Goal: Communication & Community: Ask a question

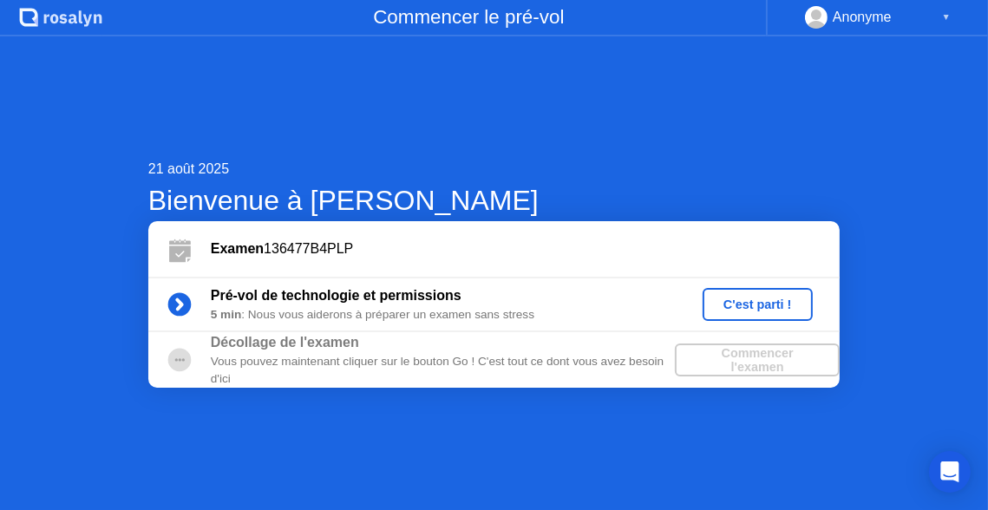
click at [730, 303] on div "C'est parti !" at bounding box center [757, 304] width 96 height 14
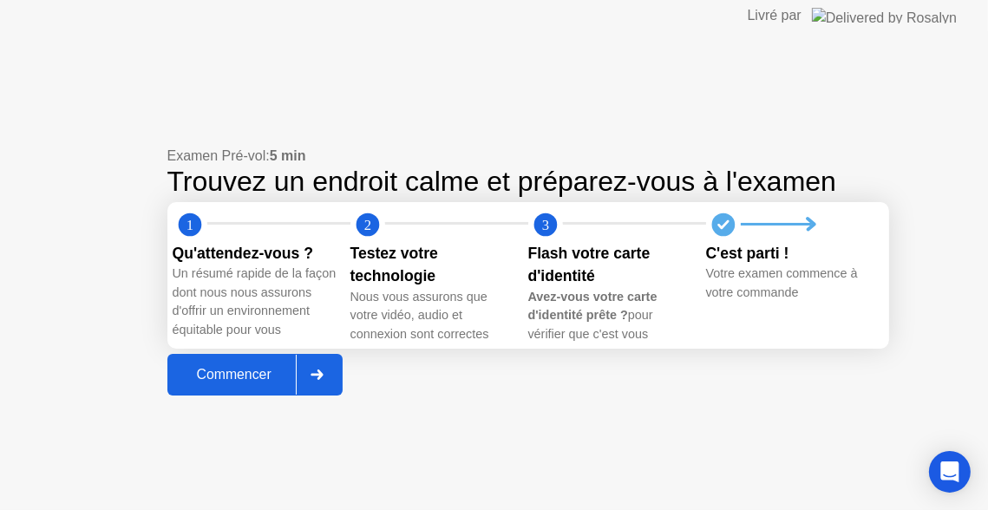
click at [227, 377] on div "Commencer" at bounding box center [234, 375] width 123 height 16
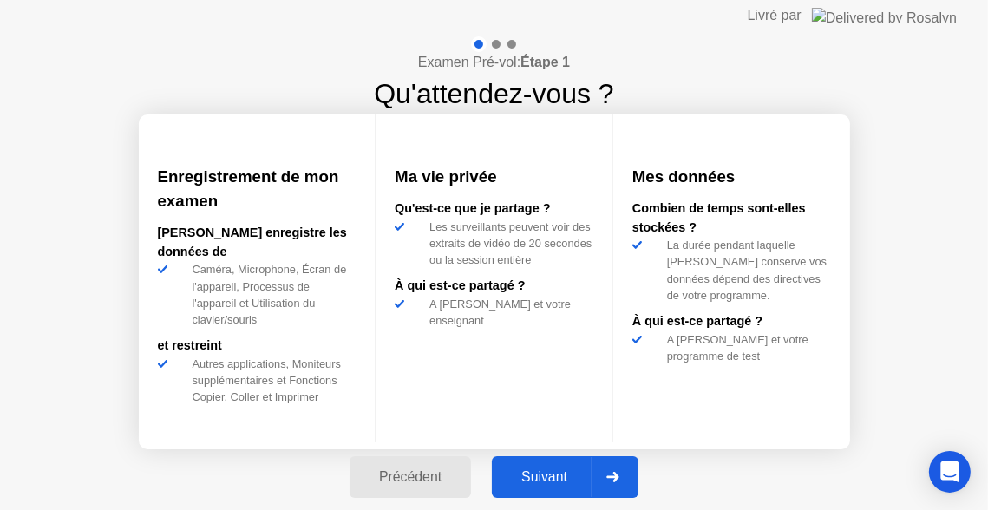
click at [545, 482] on div "Suivant" at bounding box center [544, 477] width 95 height 16
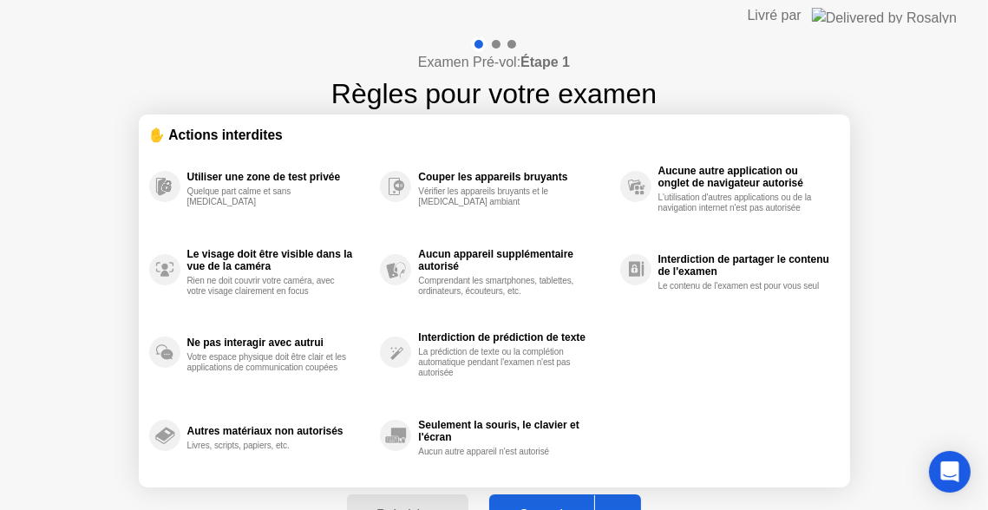
click at [561, 501] on button "Compris" at bounding box center [565, 515] width 152 height 42
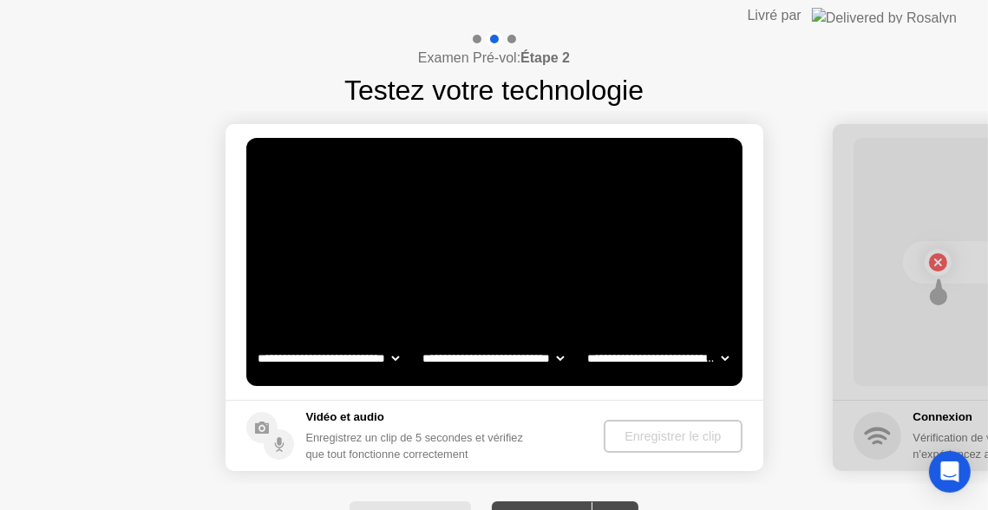
select select "**********"
select select "*******"
click at [266, 429] on icon at bounding box center [262, 427] width 14 height 12
click at [455, 256] on video at bounding box center [494, 262] width 496 height 248
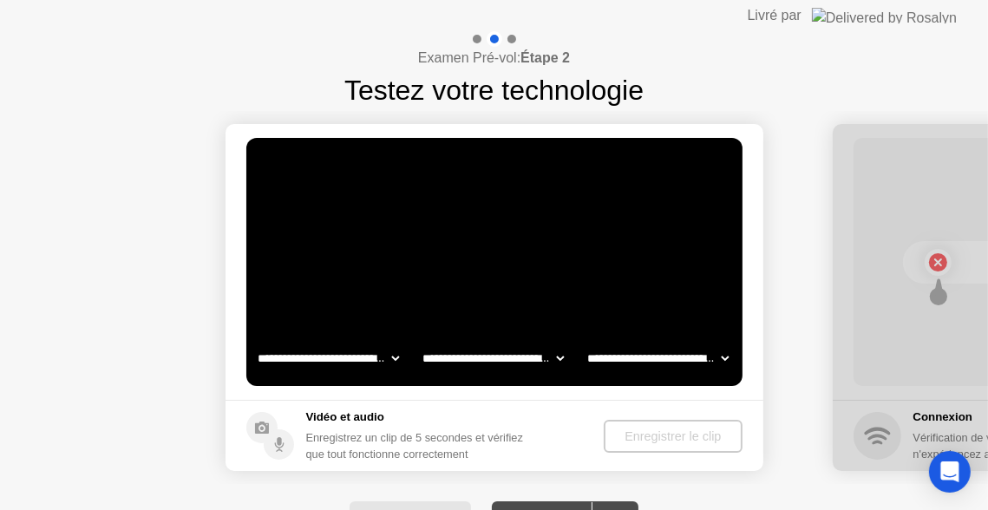
click at [455, 256] on video at bounding box center [494, 262] width 496 height 248
click at [512, 39] on div at bounding box center [511, 39] width 9 height 9
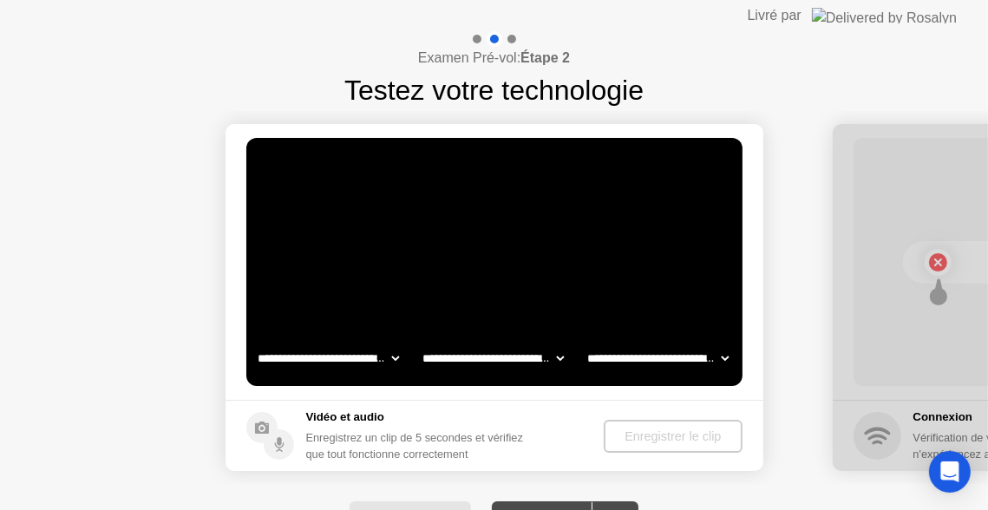
click at [512, 39] on div at bounding box center [511, 39] width 9 height 9
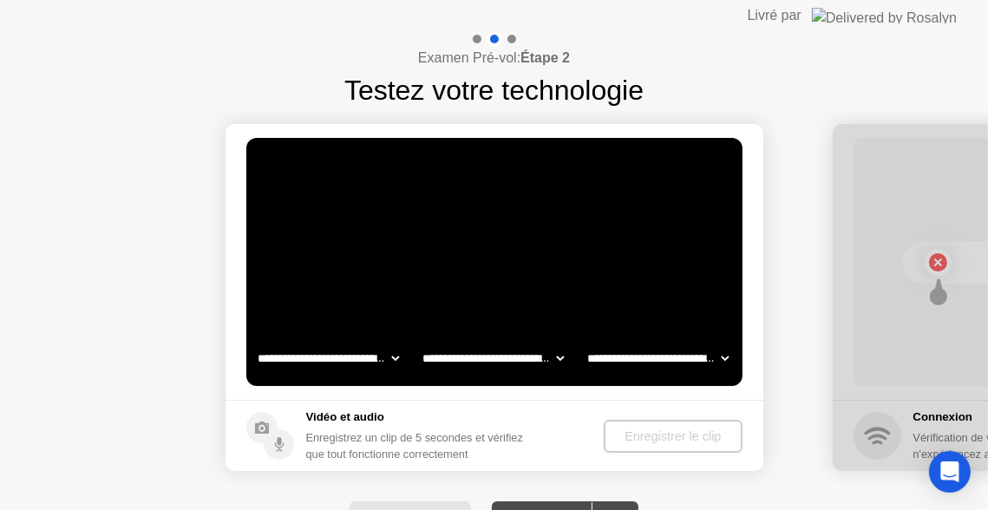
drag, startPoint x: 939, startPoint y: 257, endPoint x: 986, endPoint y: 520, distance: 267.7
click at [986, 509] on html "**********" at bounding box center [494, 255] width 988 height 510
click at [482, 277] on video at bounding box center [494, 262] width 496 height 248
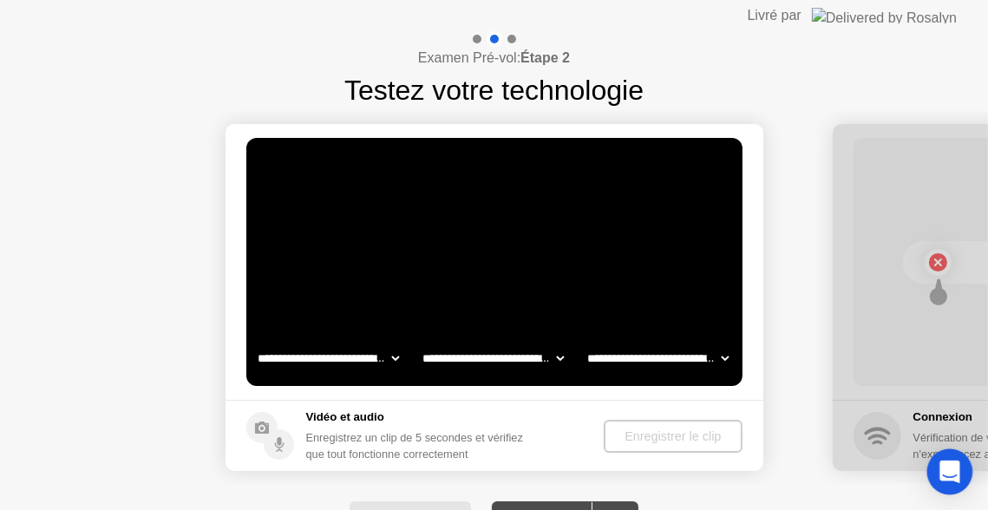
click at [953, 466] on icon "Open Intercom Messenger" at bounding box center [949, 471] width 20 height 23
click at [953, 463] on icon "Open Intercom Messenger" at bounding box center [949, 471] width 20 height 23
click at [945, 468] on icon "Open Intercom Messenger" at bounding box center [949, 471] width 20 height 23
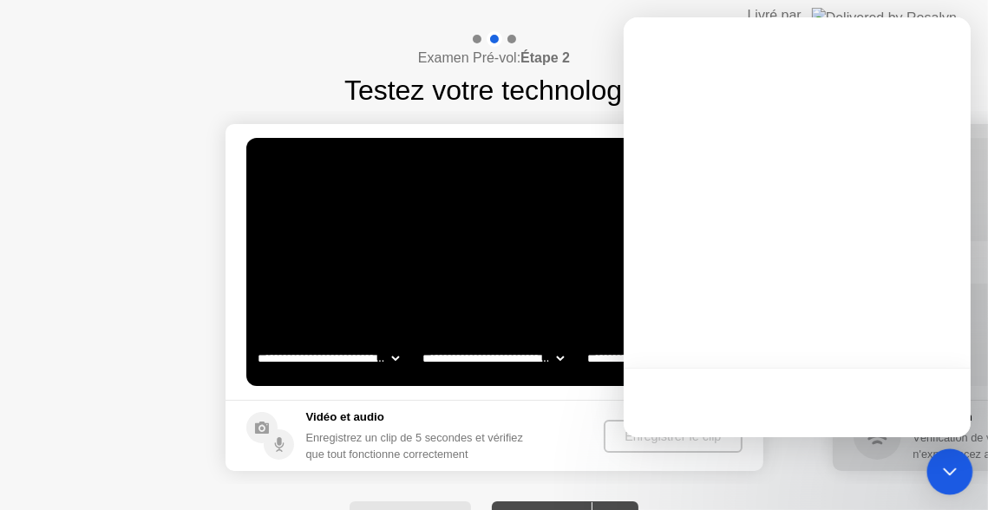
click at [949, 472] on div "Open Intercom Messenger" at bounding box center [949, 472] width 0 height 0
click at [949, 472] on icon "Open Intercom Messenger" at bounding box center [949, 472] width 0 height 0
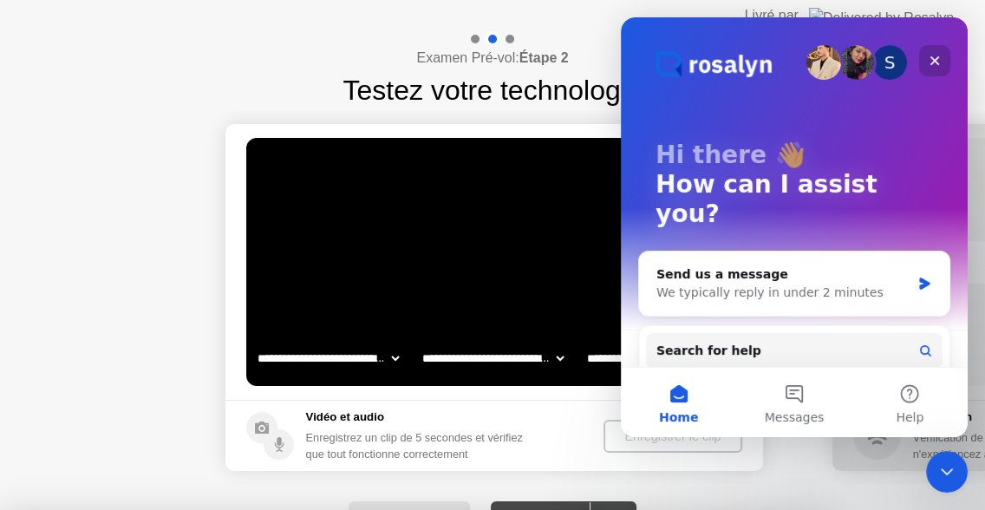
click at [944, 64] on div "Close" at bounding box center [934, 60] width 31 height 31
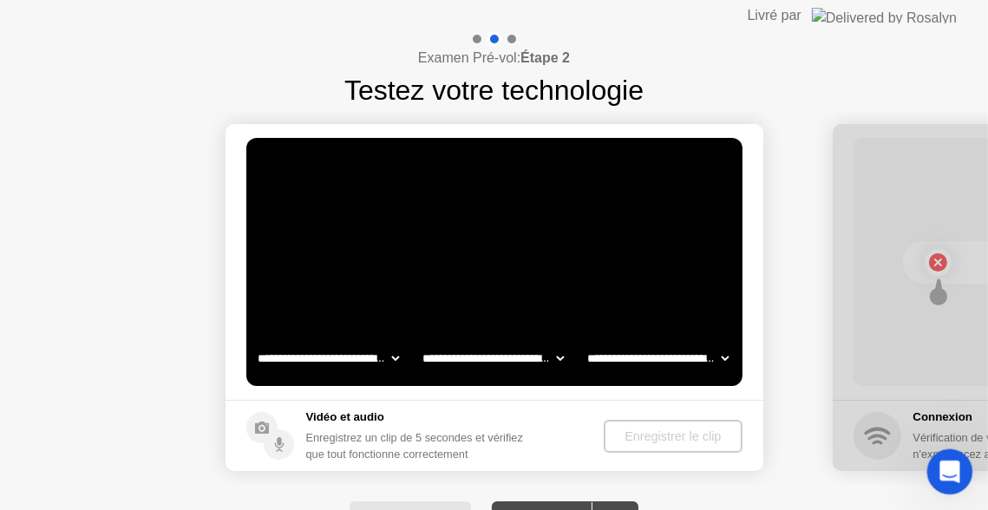
click at [948, 463] on icon "Open Intercom Messenger" at bounding box center [947, 469] width 29 height 29
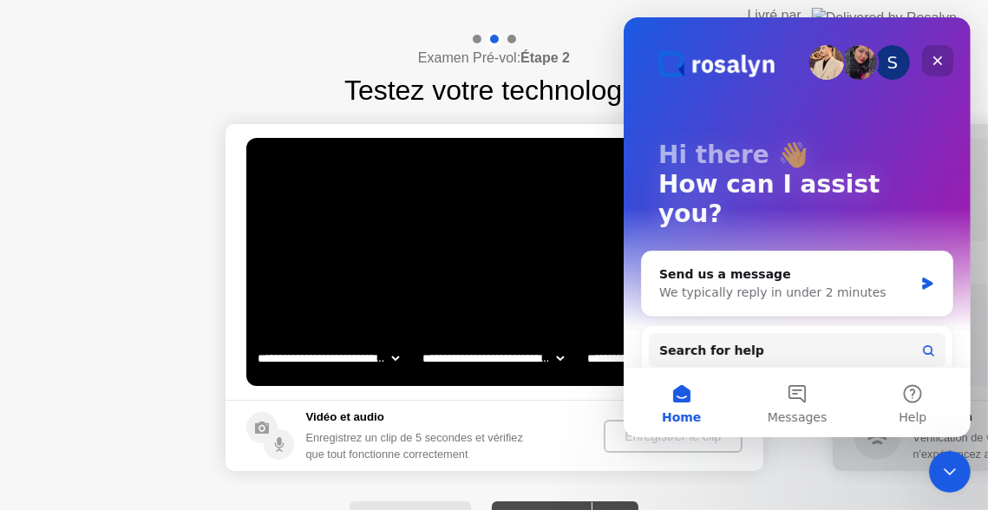
click at [937, 64] on icon "Close" at bounding box center [937, 61] width 14 height 14
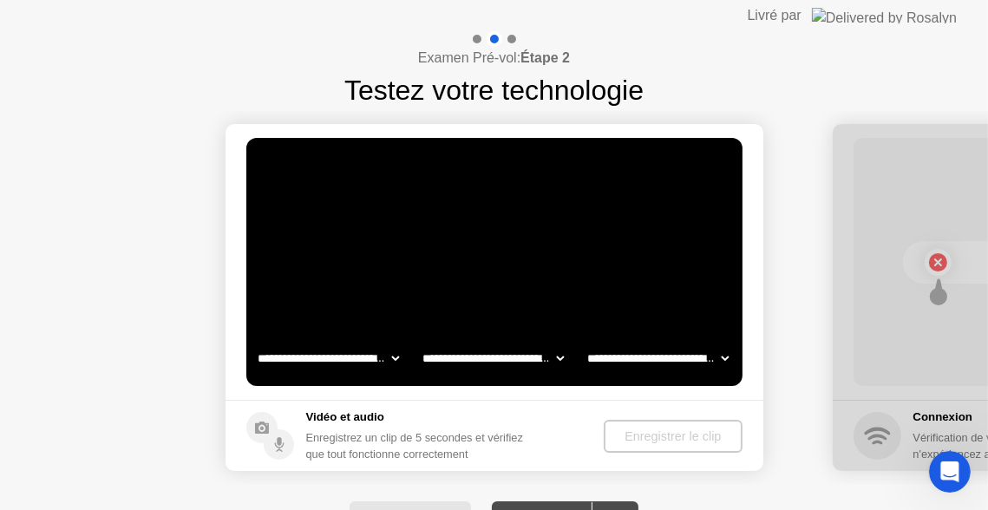
click at [954, 460] on div "Open Intercom Messenger" at bounding box center [946, 468] width 57 height 57
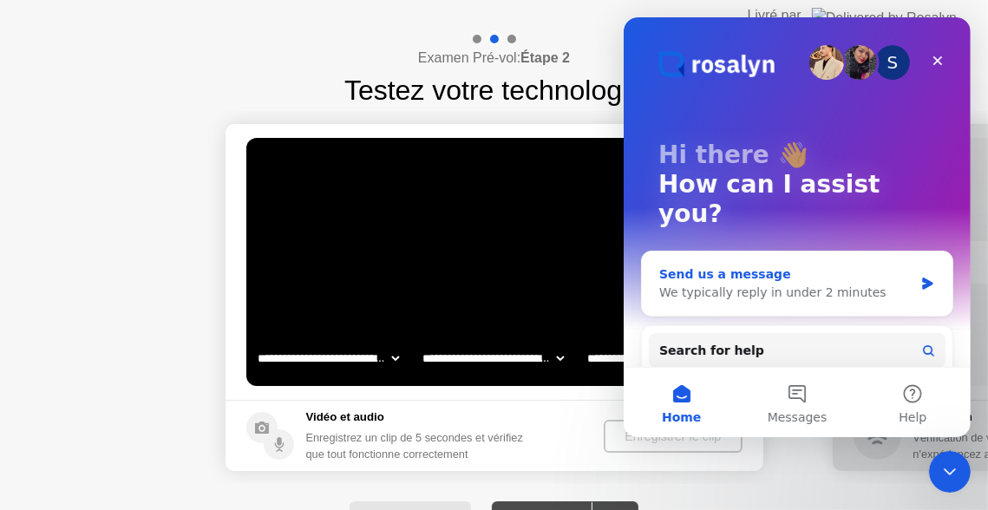
click at [750, 265] on div "Send us a message" at bounding box center [785, 274] width 254 height 18
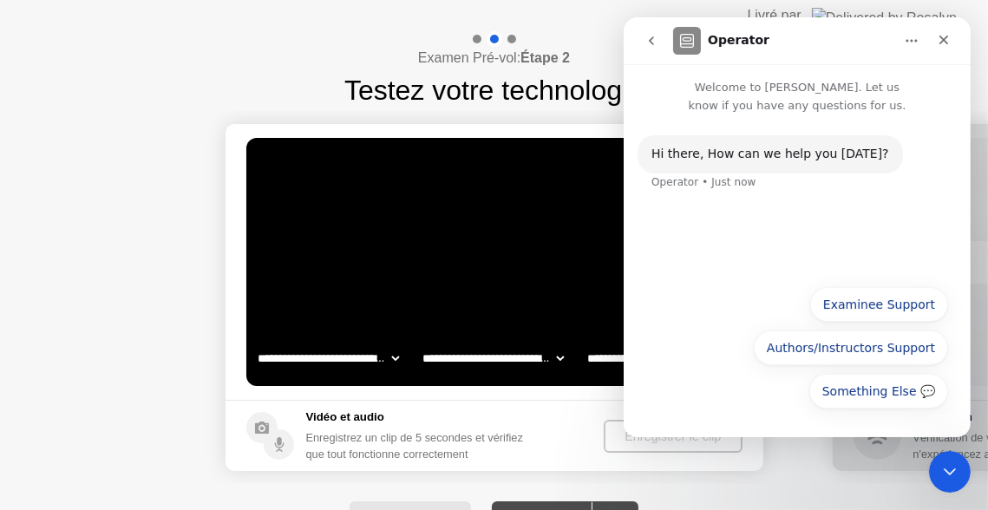
click at [786, 206] on div "Hi ​there, How can we help you [DATE]? Operator • Just now" at bounding box center [795, 173] width 319 height 76
click at [692, 221] on div "Hi ​there, How can we help you [DATE]? Operator • Just now" at bounding box center [796, 194] width 347 height 161
click at [677, 245] on div "Hi ​there, How can we help you [DATE]? Operator • Just now" at bounding box center [796, 194] width 347 height 161
click at [683, 252] on div "Hi ​there, How can we help you [DATE]? Operator • Just now" at bounding box center [796, 194] width 347 height 161
click at [724, 246] on div "Hi ​there, How can we help you [DATE]? Operator • Just now" at bounding box center [796, 194] width 347 height 161
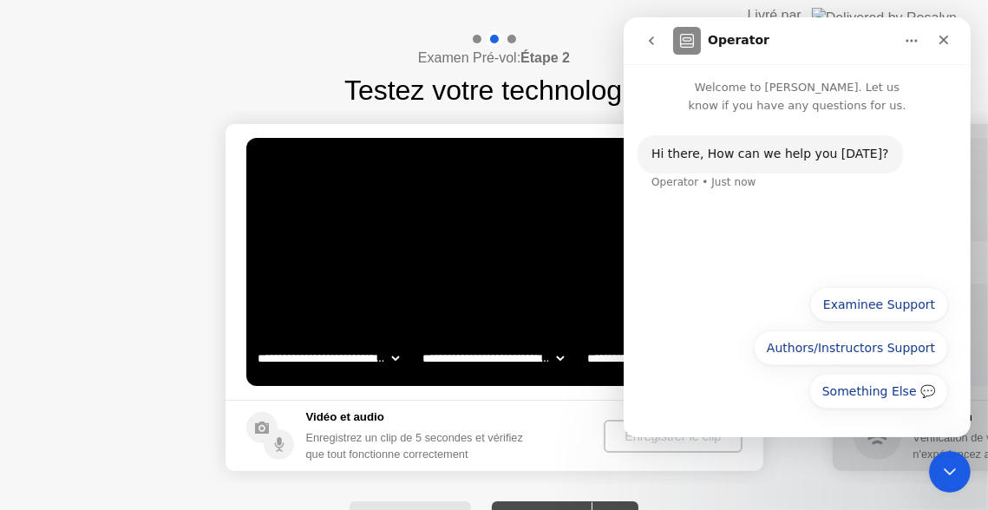
click at [826, 209] on div "Hi ​there, How can we help you [DATE]? Operator • Just now" at bounding box center [795, 173] width 319 height 76
click at [829, 206] on div "Hi ​there, How can we help you [DATE]? Operator • Just now" at bounding box center [795, 173] width 319 height 76
click at [833, 151] on div "Hi ​there, How can we help you [DATE]?" at bounding box center [769, 154] width 238 height 17
click at [824, 151] on div "Hi ​there, How can we help you [DATE]?" at bounding box center [769, 154] width 238 height 17
click at [825, 153] on div "Hi ​there, How can we help you [DATE]?" at bounding box center [769, 154] width 238 height 17
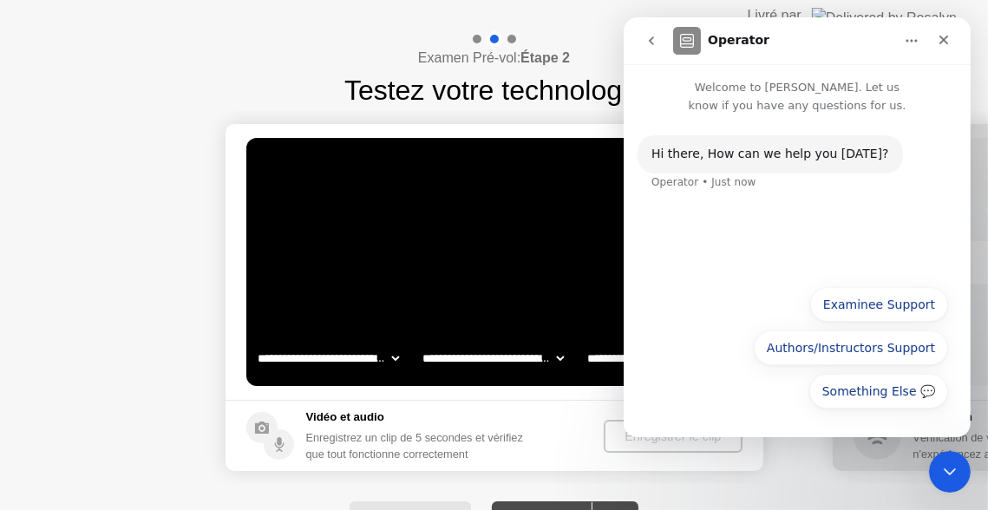
click at [831, 156] on div "Hi ​there, How can we help you [DATE]?" at bounding box center [769, 154] width 238 height 17
click at [871, 389] on button "Something Else 💬" at bounding box center [877, 391] width 139 height 35
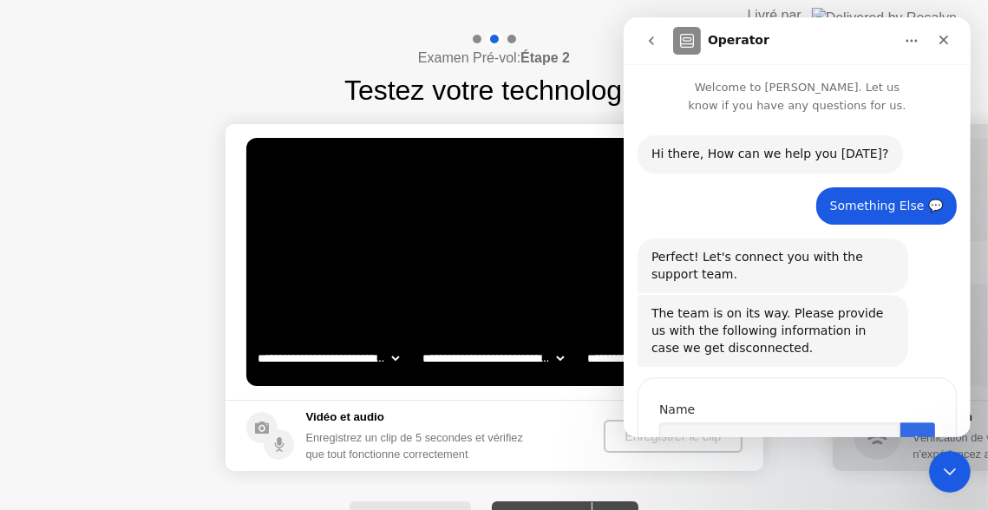
scroll to position [85, 0]
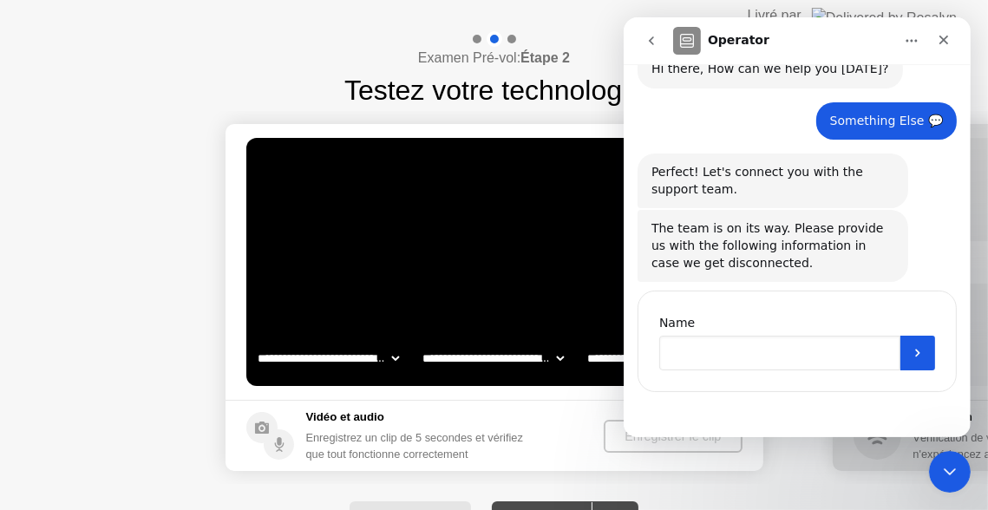
click at [800, 348] on input "Name" at bounding box center [778, 353] width 241 height 35
type input "**********"
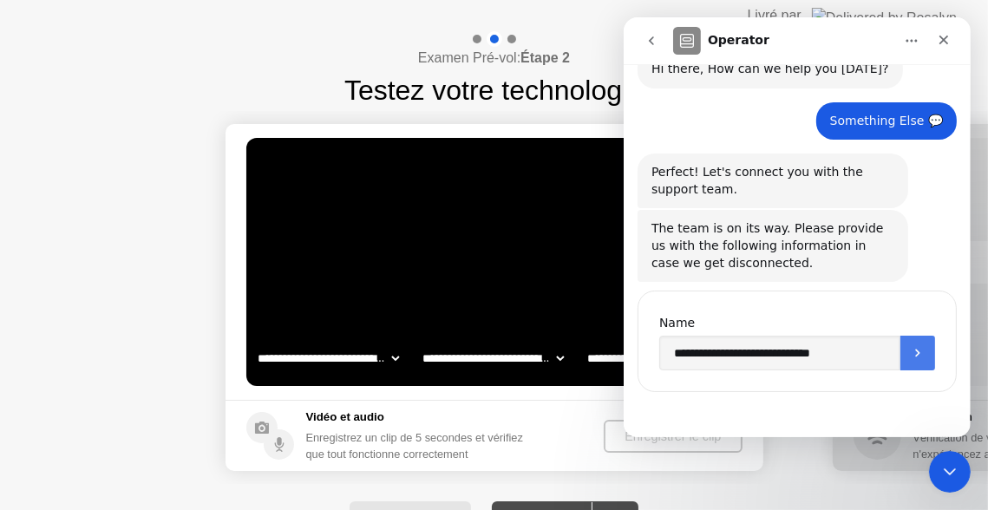
click at [917, 355] on icon "Submit" at bounding box center [917, 353] width 14 height 14
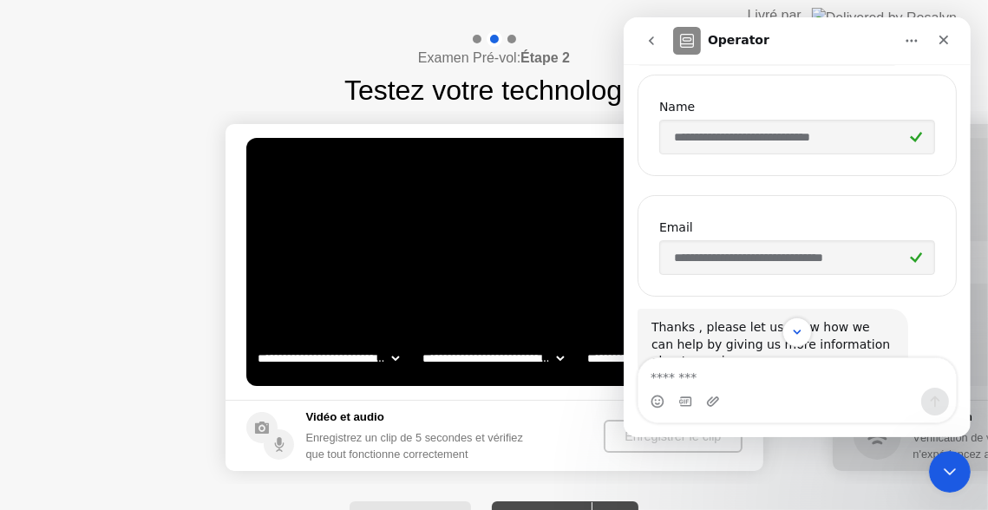
scroll to position [316, 0]
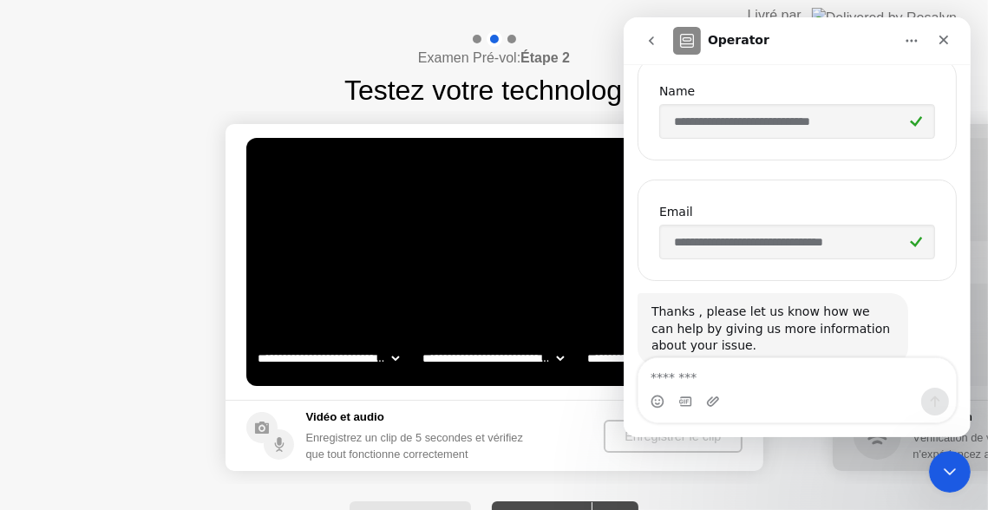
click at [857, 242] on input "**********" at bounding box center [796, 242] width 276 height 35
click at [915, 238] on icon "Operator says…" at bounding box center [915, 242] width 10 height 8
click at [916, 237] on icon "Operator says…" at bounding box center [915, 242] width 13 height 10
click at [911, 239] on icon "Operator says…" at bounding box center [915, 242] width 13 height 10
click at [910, 239] on icon "Operator says…" at bounding box center [915, 242] width 13 height 10
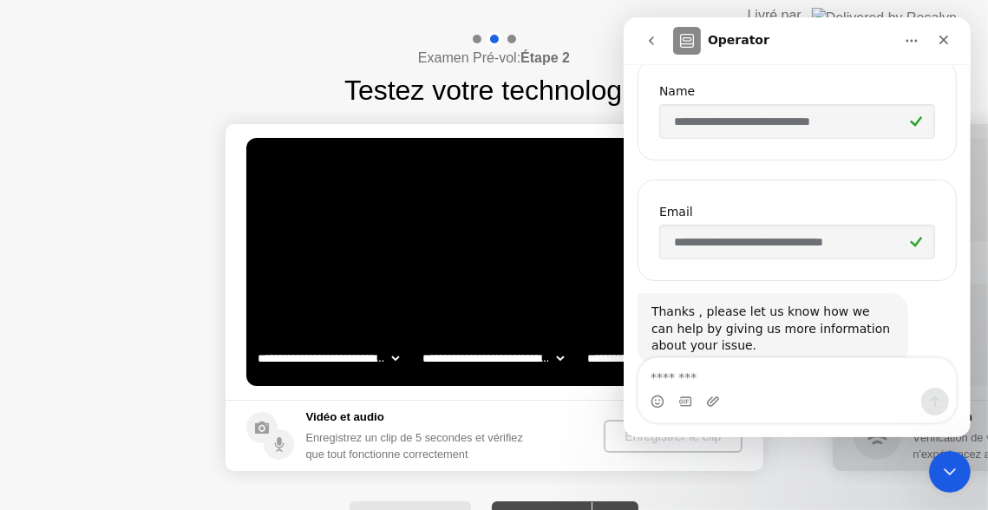
scroll to position [359, 0]
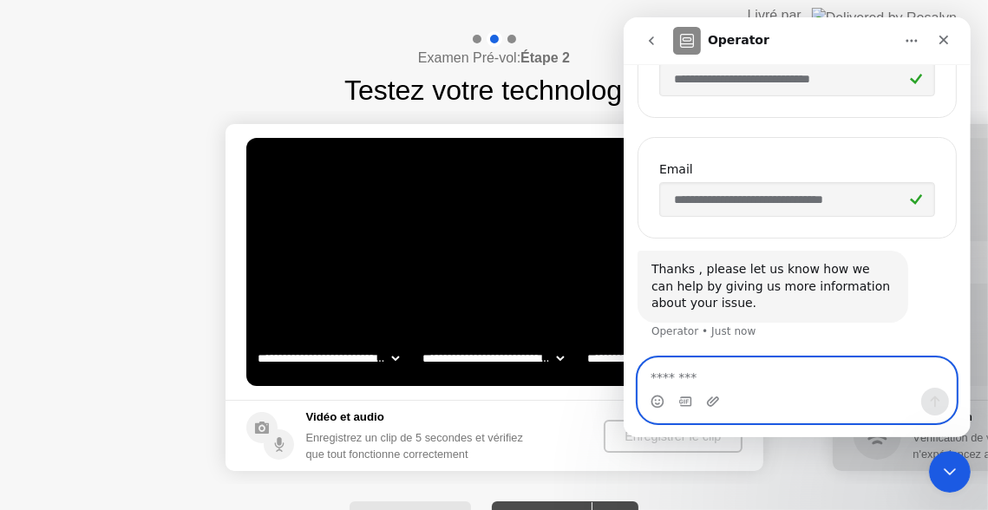
click at [709, 382] on textarea "Message…" at bounding box center [795, 372] width 317 height 29
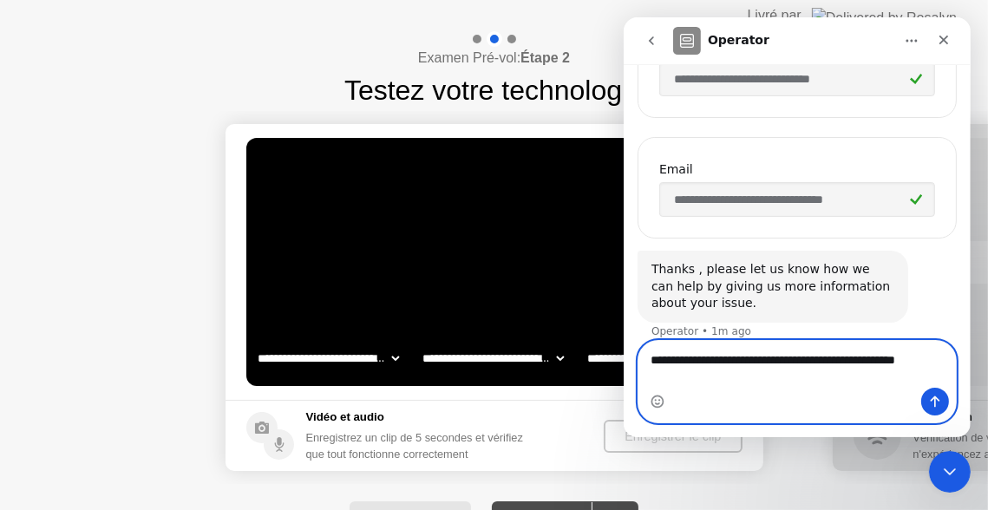
scroll to position [376, 0]
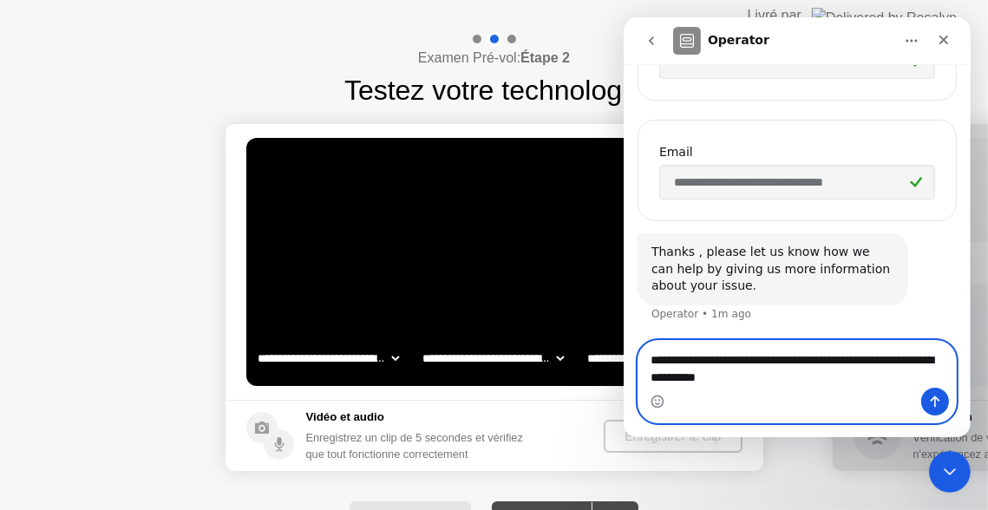
type textarea "**********"
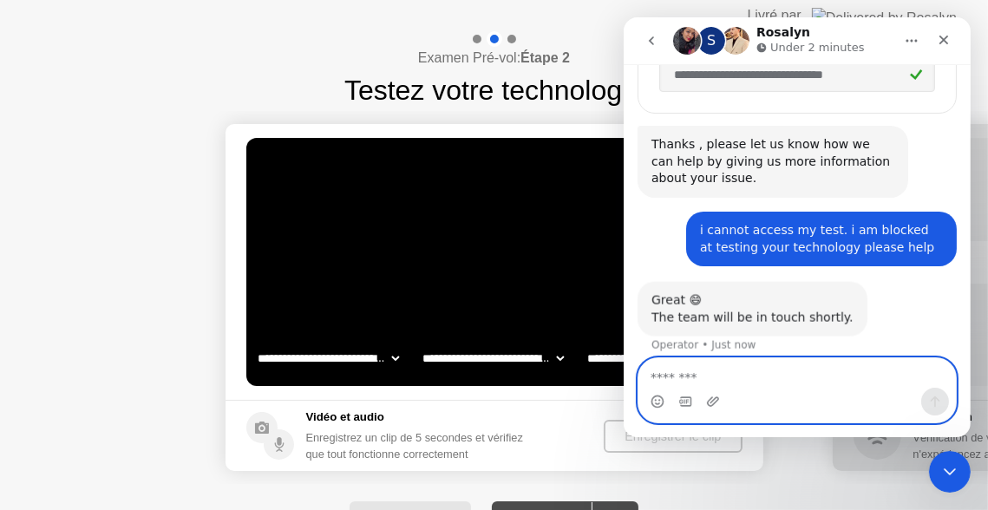
scroll to position [496, 0]
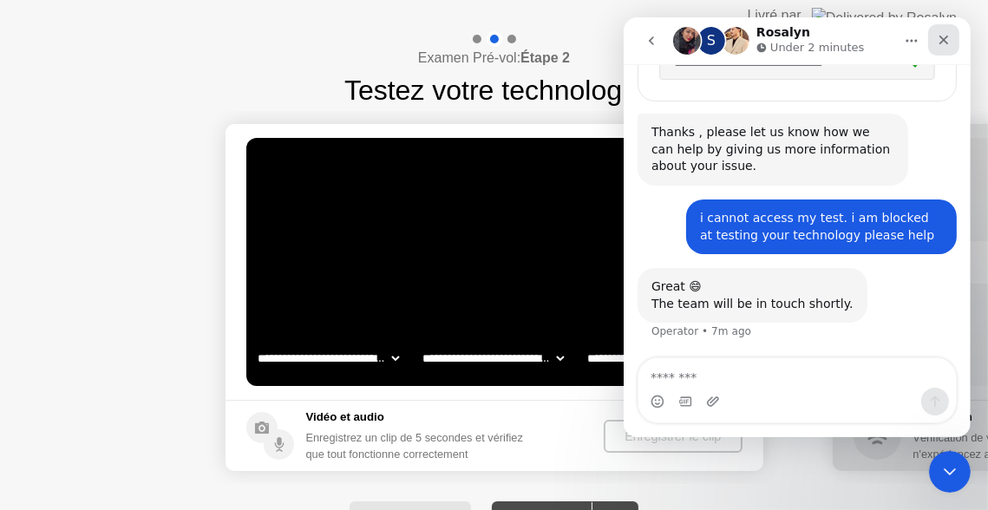
click at [940, 37] on icon "Close" at bounding box center [943, 41] width 10 height 10
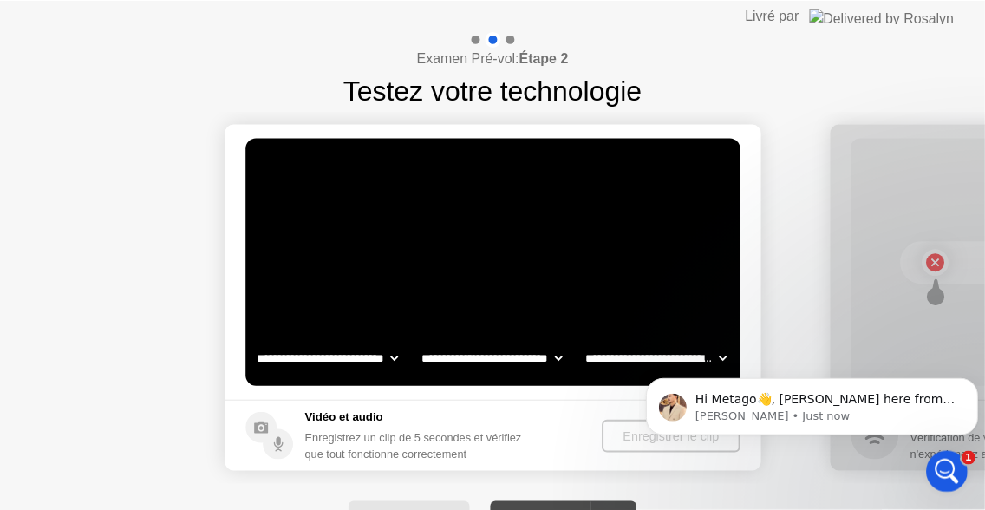
scroll to position [0, 0]
